Goal: Transaction & Acquisition: Purchase product/service

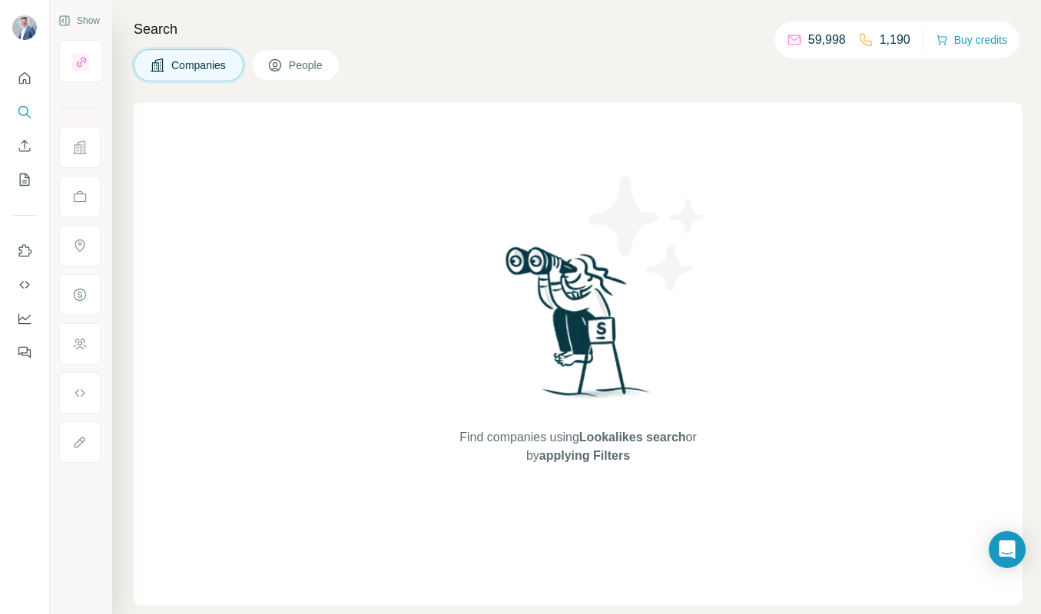
click at [952, 41] on button "Buy credits" at bounding box center [971, 40] width 71 height 22
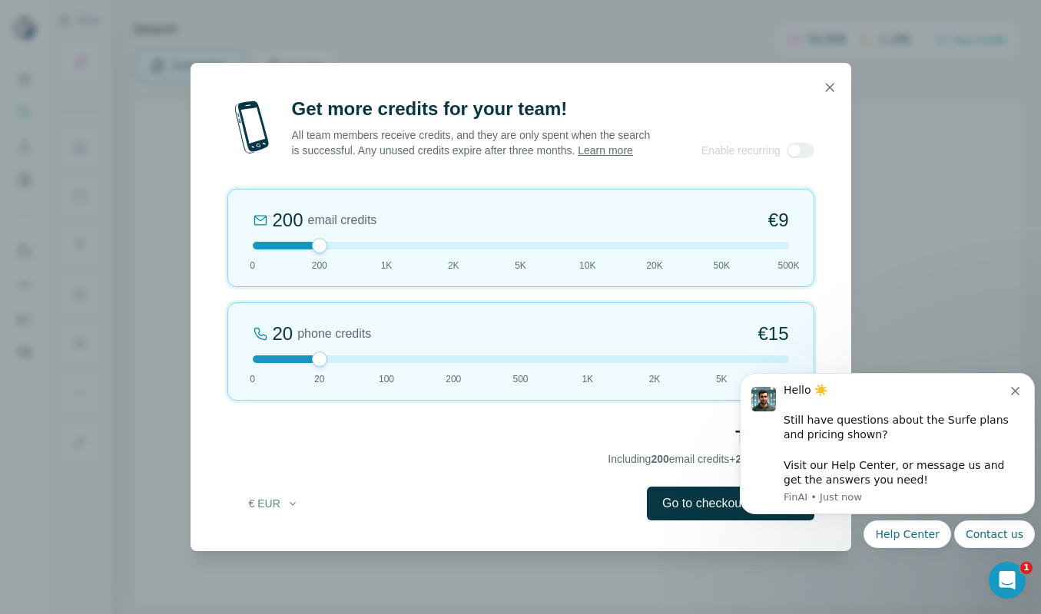
click at [1015, 393] on icon "Dismiss notification" at bounding box center [1015, 391] width 8 height 8
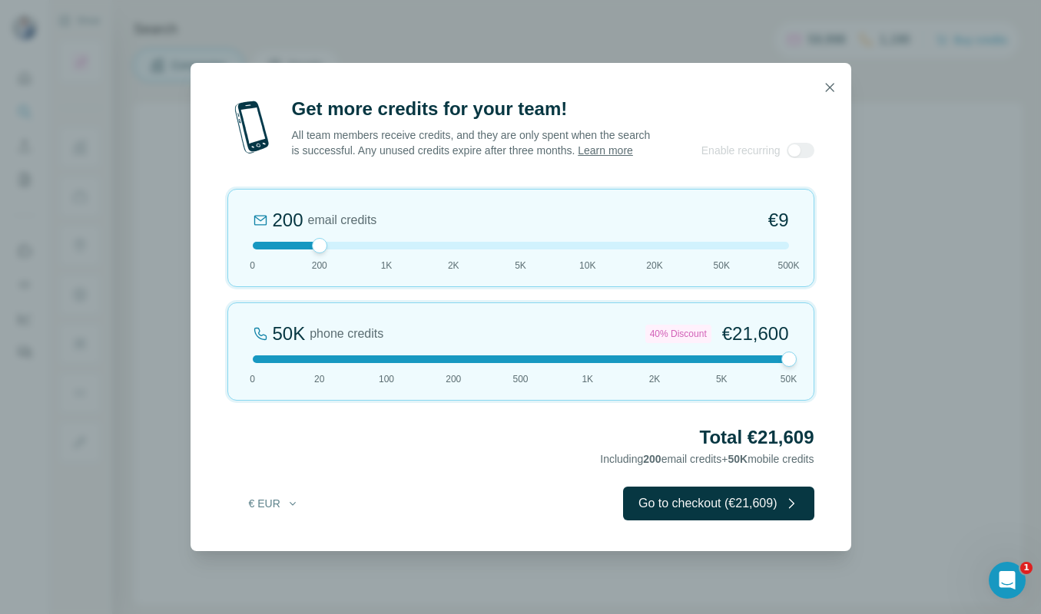
drag, startPoint x: 320, startPoint y: 363, endPoint x: 792, endPoint y: 356, distance: 472.4
click at [792, 356] on div "50K phone credits 40% Discount €21,600 0 20 100 200 500 1K 2K 5K 50K" at bounding box center [520, 352] width 587 height 98
drag, startPoint x: 787, startPoint y: 366, endPoint x: 728, endPoint y: 371, distance: 59.3
click at [728, 371] on div "5K phone credits 25% Discount €2,700 0 20 100 200 500 1K 2K 5K 50K" at bounding box center [520, 352] width 587 height 98
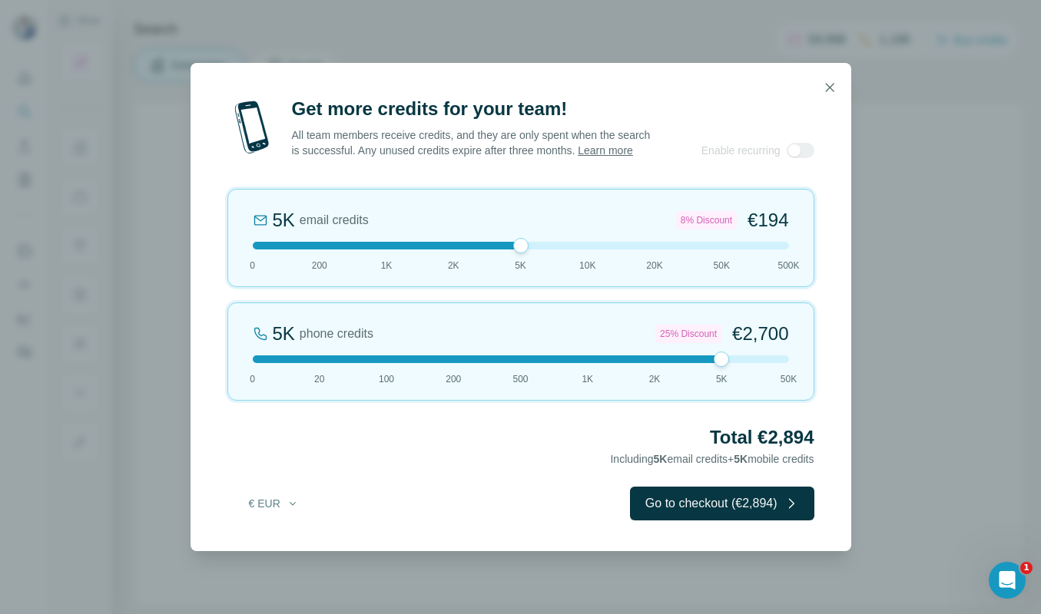
drag, startPoint x: 319, startPoint y: 256, endPoint x: 497, endPoint y: 257, distance: 178.2
click at [497, 257] on div "5K email credits 8% Discount €194 0 200 1K 2K 5K 10K 20K 50K 500K" at bounding box center [520, 238] width 587 height 98
click at [789, 157] on div at bounding box center [801, 150] width 28 height 15
click at [732, 363] on div at bounding box center [521, 360] width 536 height 8
click at [280, 512] on button "€ EUR" at bounding box center [273, 504] width 71 height 28
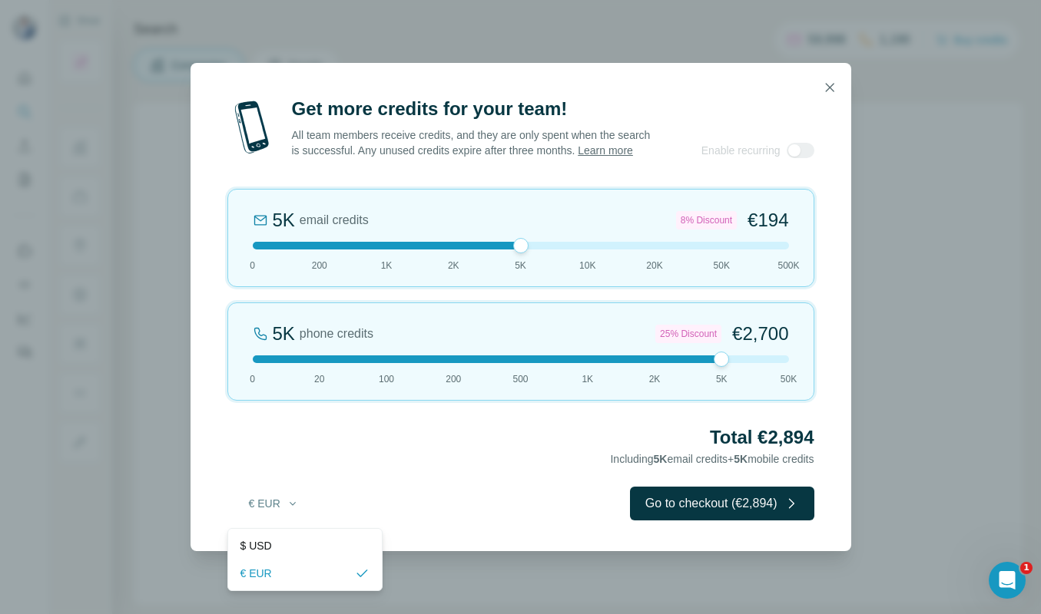
click at [266, 548] on span "$ USD" at bounding box center [255, 545] width 31 height 15
drag, startPoint x: 523, startPoint y: 250, endPoint x: 528, endPoint y: 262, distance: 13.4
click at [528, 262] on div "5K email credits 8% Discount $194 0 200 1K 2K 5K 10K 20K 50K 500K" at bounding box center [520, 238] width 587 height 98
click at [744, 363] on div at bounding box center [521, 360] width 536 height 8
click at [742, 363] on div at bounding box center [521, 360] width 536 height 8
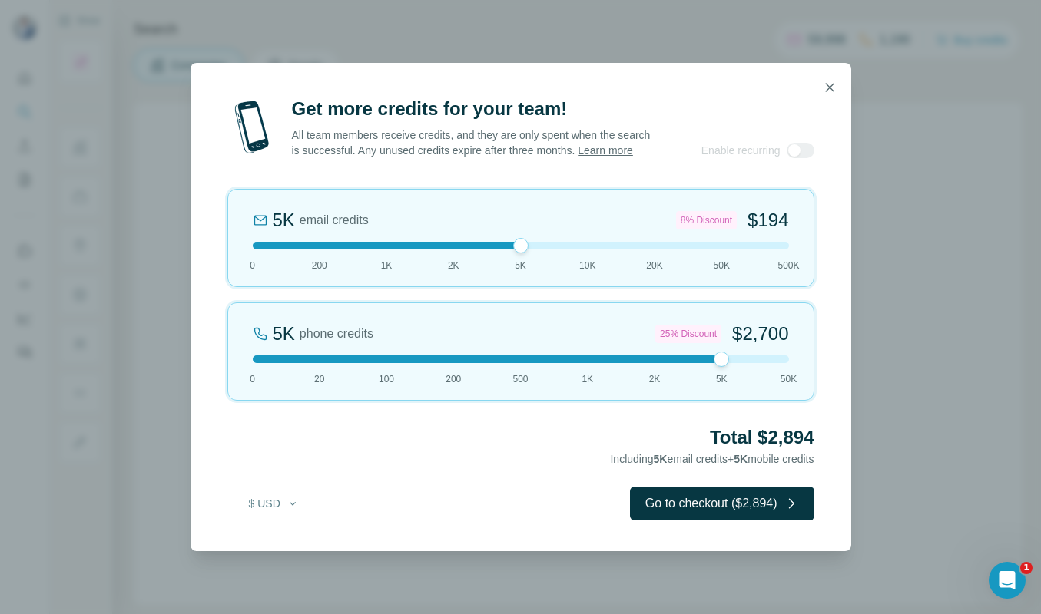
click at [742, 363] on div at bounding box center [521, 360] width 536 height 8
click at [747, 342] on span "$2,700" at bounding box center [760, 334] width 56 height 25
